Goal: Task Accomplishment & Management: Complete application form

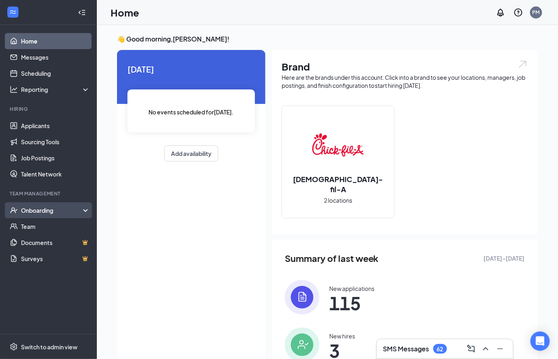
click at [53, 211] on div "Onboarding" at bounding box center [52, 211] width 62 height 8
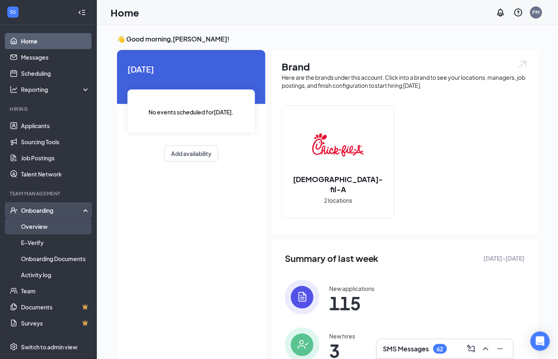
click at [47, 230] on link "Overview" at bounding box center [55, 227] width 69 height 16
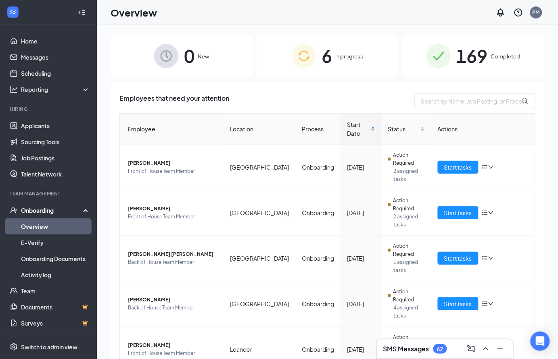
click at [363, 54] on span "In progress" at bounding box center [349, 56] width 28 height 8
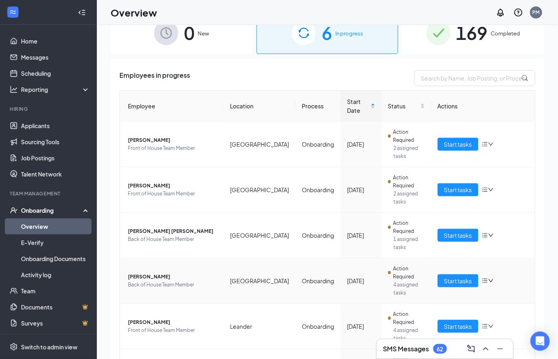
scroll to position [24, 0]
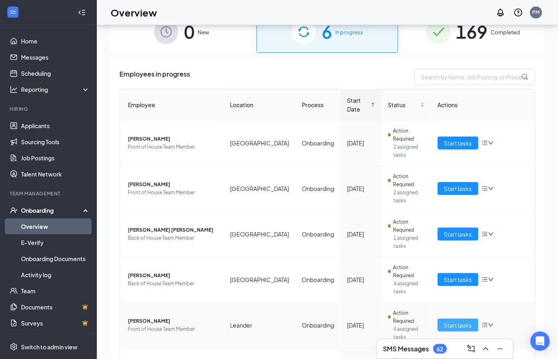
click at [441, 319] on button "Start tasks" at bounding box center [458, 325] width 41 height 13
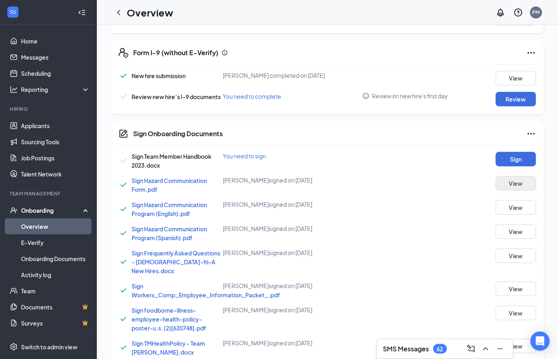
scroll to position [234, 0]
click at [503, 164] on button "Sign" at bounding box center [516, 159] width 40 height 15
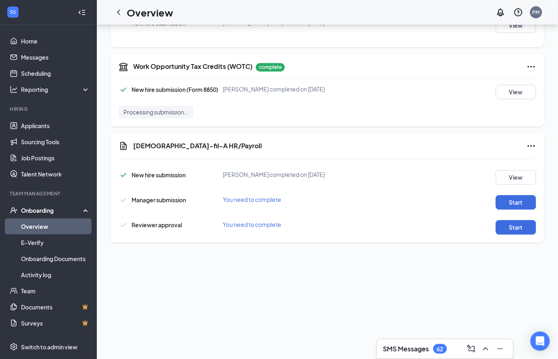
scroll to position [261, 0]
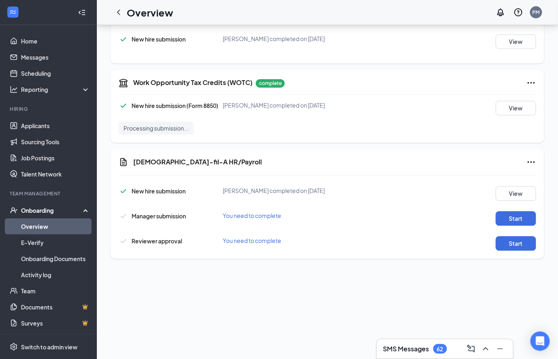
click at [61, 224] on link "Overview" at bounding box center [55, 227] width 69 height 16
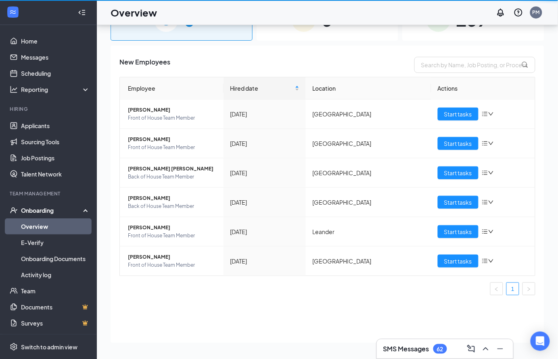
scroll to position [36, 0]
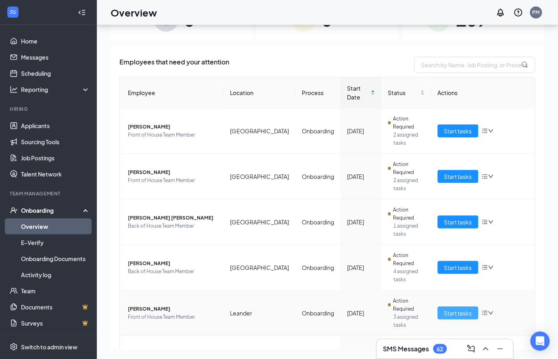
click at [455, 309] on span "Start tasks" at bounding box center [458, 313] width 28 height 9
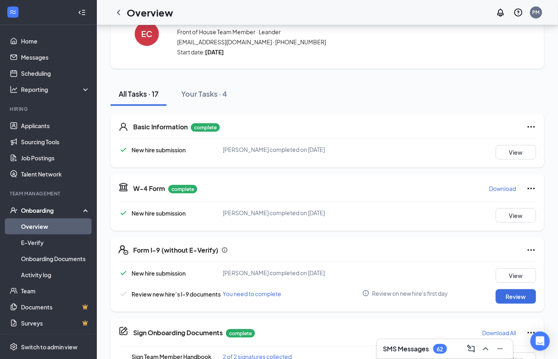
click at [42, 224] on link "Overview" at bounding box center [55, 227] width 69 height 16
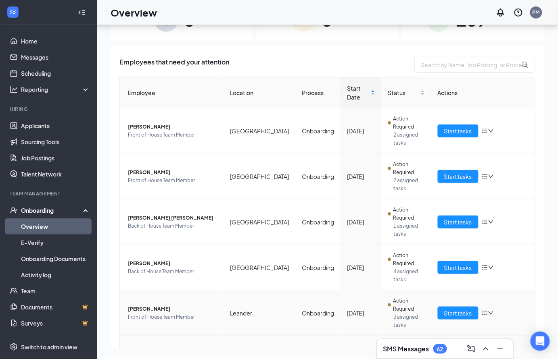
click at [461, 355] on span "Start tasks" at bounding box center [458, 359] width 28 height 9
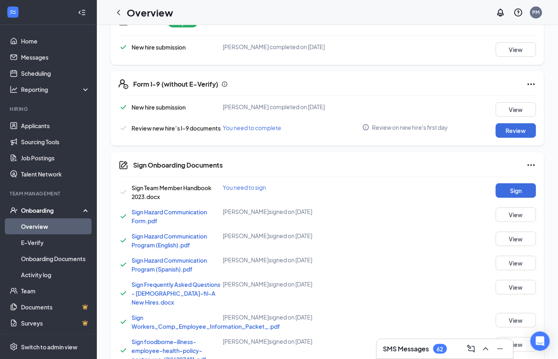
scroll to position [203, 0]
click at [505, 196] on button "Sign" at bounding box center [516, 190] width 40 height 15
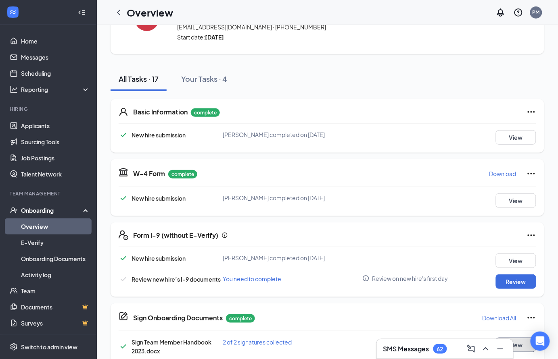
scroll to position [0, 0]
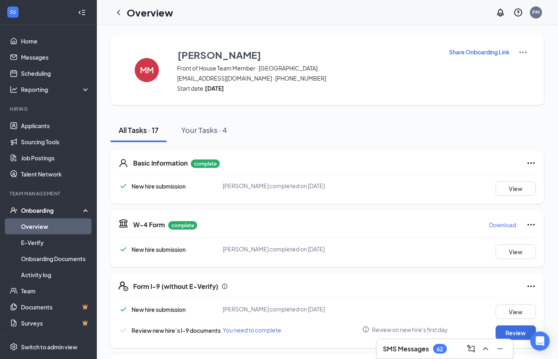
click at [51, 227] on link "Overview" at bounding box center [55, 227] width 69 height 16
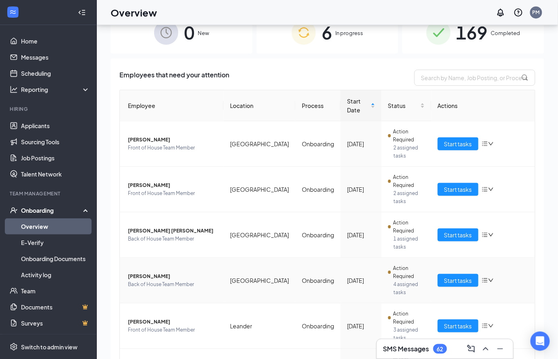
scroll to position [32, 0]
